Goal: Information Seeking & Learning: Find specific fact

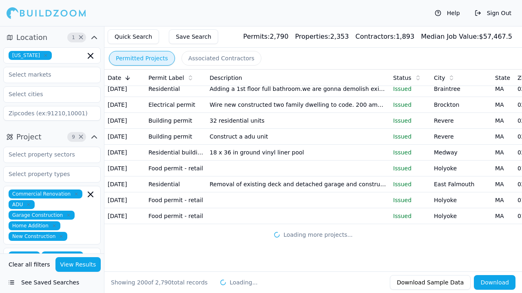
scroll to position [4276, 0]
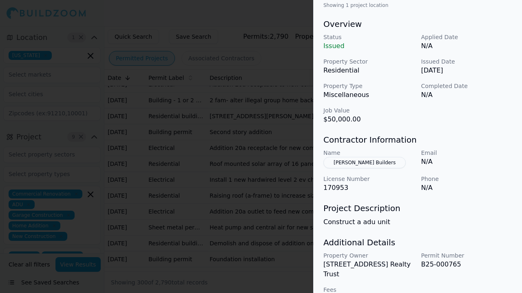
scroll to position [248, 0]
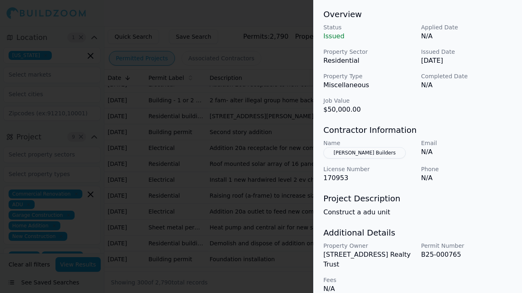
click at [244, 205] on div at bounding box center [261, 146] width 522 height 293
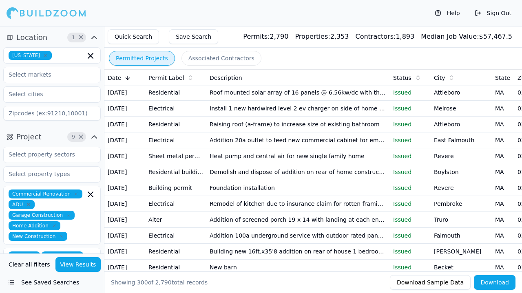
scroll to position [4347, 0]
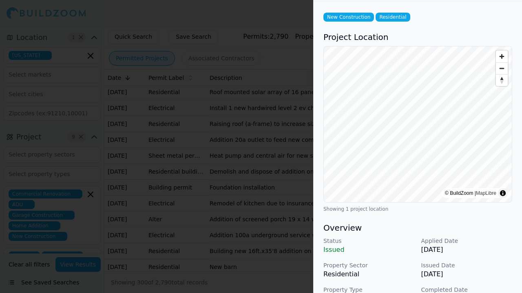
scroll to position [0, 0]
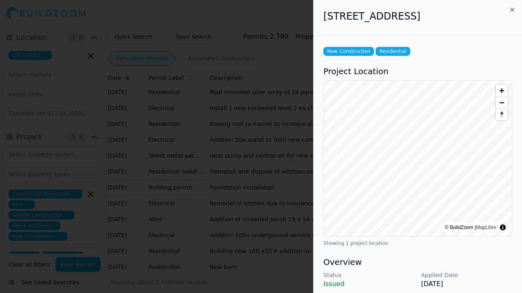
drag, startPoint x: 446, startPoint y: 20, endPoint x: 317, endPoint y: 28, distance: 129.7
click at [317, 28] on div "[STREET_ADDRESS]" at bounding box center [418, 18] width 209 height 36
copy h2 "[STREET_ADDRESS]"
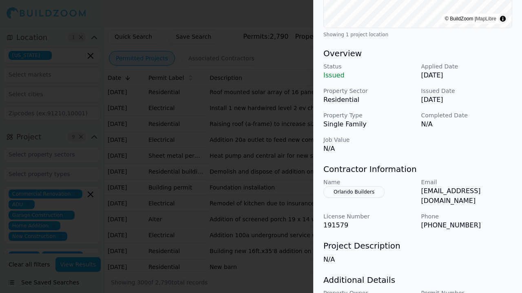
scroll to position [209, 0]
drag, startPoint x: 420, startPoint y: 217, endPoint x: 463, endPoint y: 217, distance: 42.9
click at [463, 217] on div "Name Orlando Builders Email [EMAIL_ADDRESS][DOMAIN_NAME] License Number 191579 …" at bounding box center [418, 205] width 189 height 52
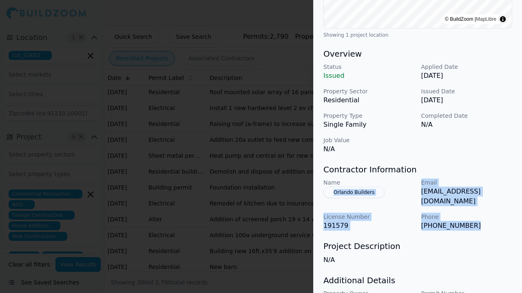
drag, startPoint x: 465, startPoint y: 217, endPoint x: 324, endPoint y: 188, distance: 143.8
click at [324, 188] on div "Name Orlando Builders Email [EMAIL_ADDRESS][DOMAIN_NAME] License Number 191579 …" at bounding box center [418, 205] width 189 height 52
copy div "Orlando Builders Email [EMAIL_ADDRESS][DOMAIN_NAME] License Number 191579 Phone…"
click at [250, 136] on div at bounding box center [261, 146] width 522 height 293
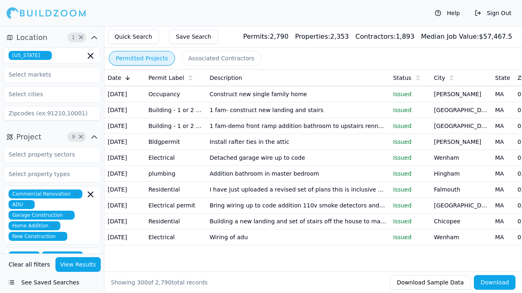
scroll to position [4673, 0]
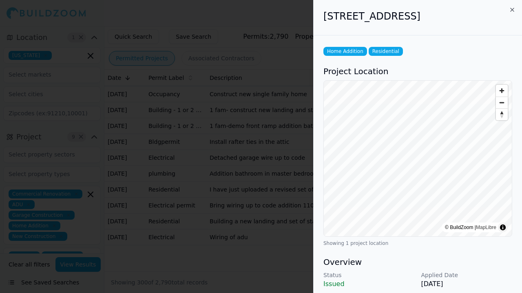
click at [290, 231] on div at bounding box center [261, 146] width 522 height 293
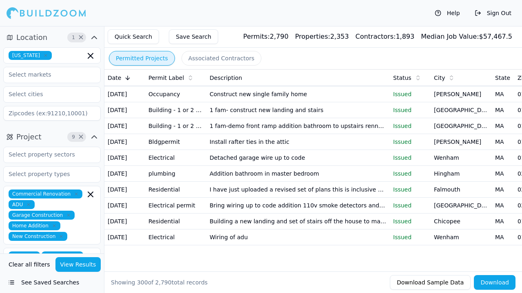
scroll to position [4756, 0]
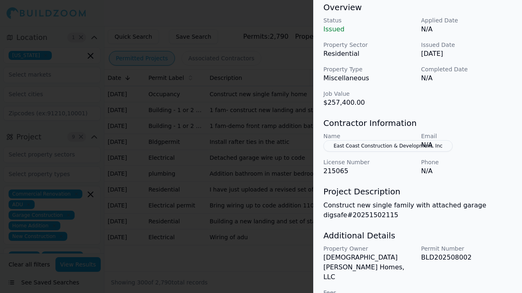
scroll to position [258, 0]
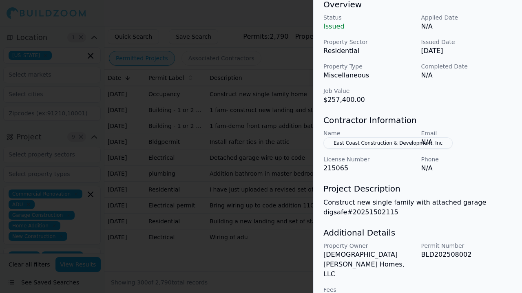
click at [286, 226] on div at bounding box center [261, 146] width 522 height 293
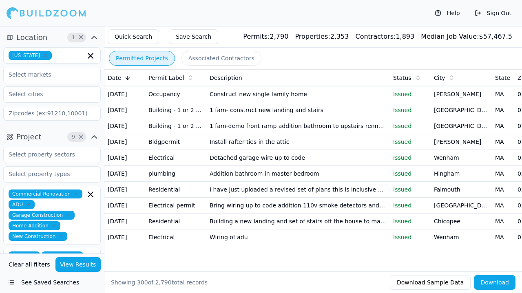
scroll to position [4936, 0]
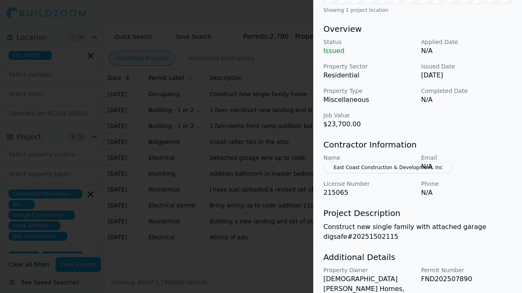
scroll to position [247, 0]
click at [246, 249] on div at bounding box center [261, 146] width 522 height 293
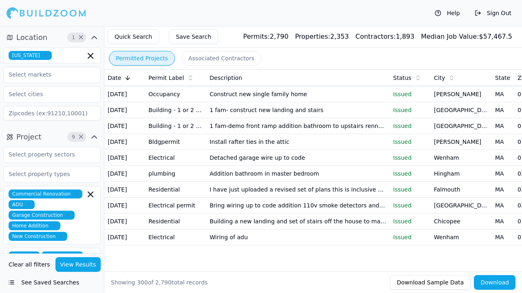
scroll to position [5022, 0]
